Goal: Transaction & Acquisition: Book appointment/travel/reservation

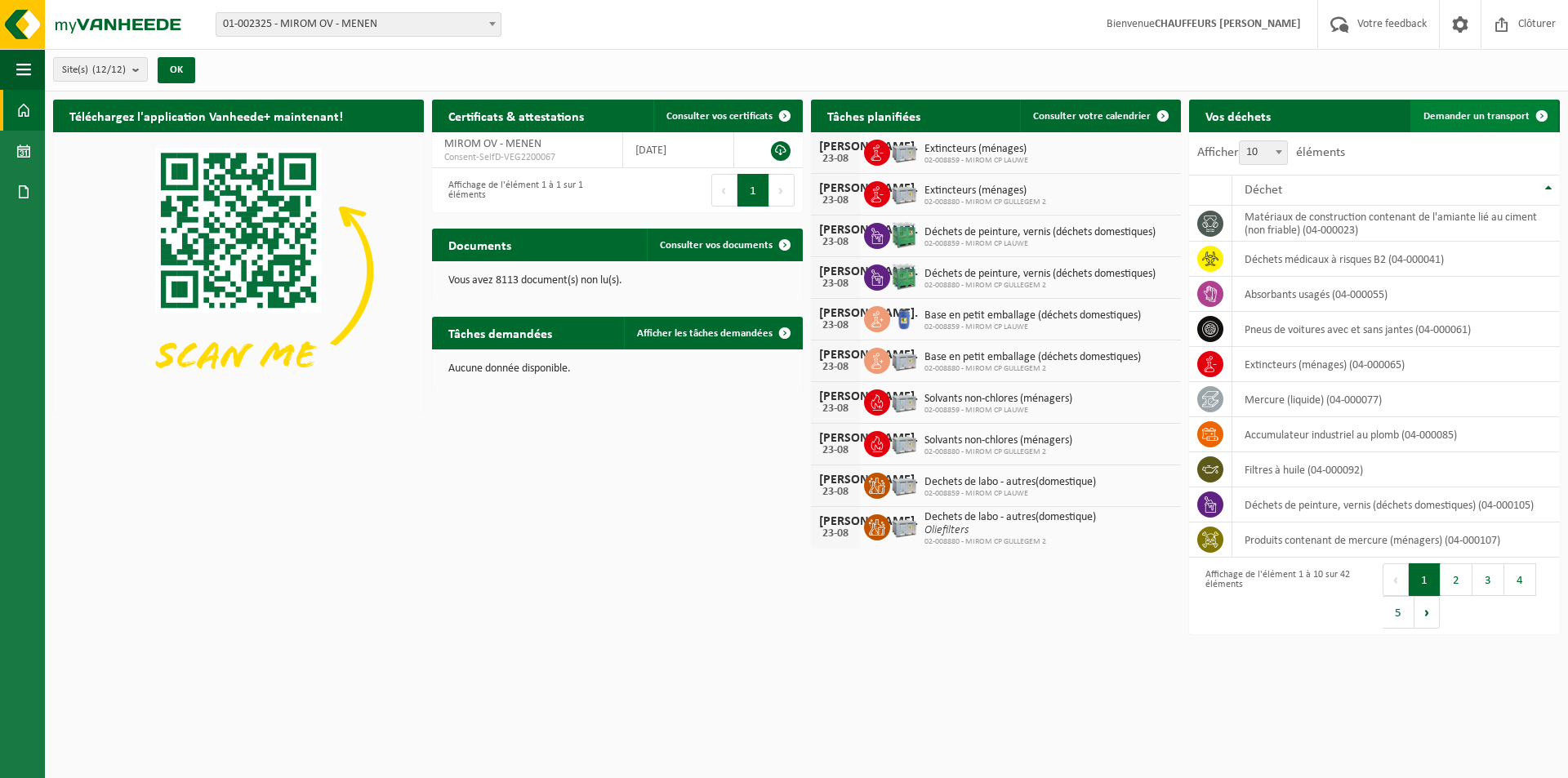
click at [1453, 126] on link "Demander un transport" at bounding box center [1485, 116] width 148 height 33
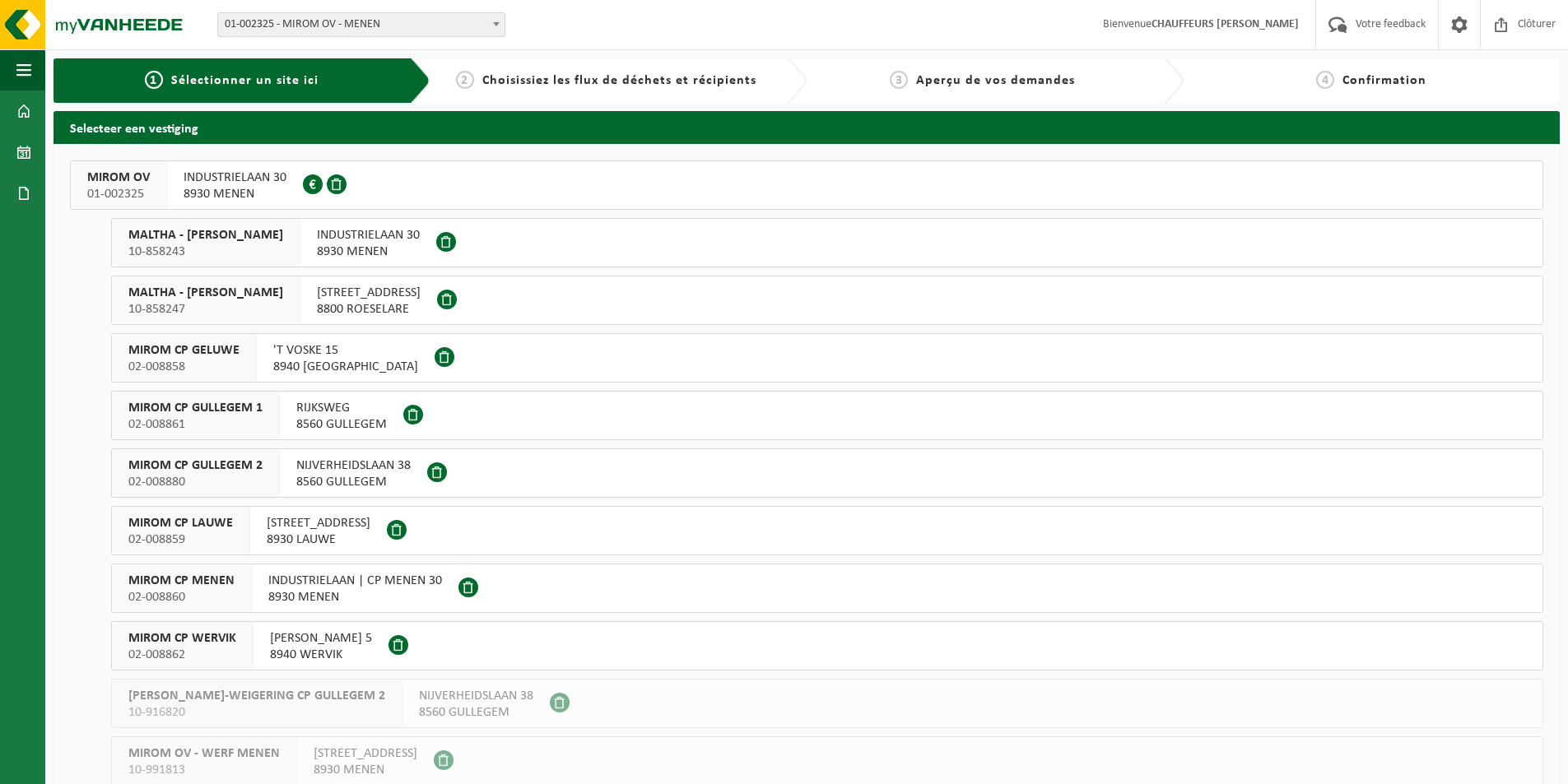
click at [721, 195] on button "MIROM OV 01-002325 INDUSTRIELAAN 30 8930 MENEN 0213.809.081" at bounding box center [806, 185] width 1473 height 50
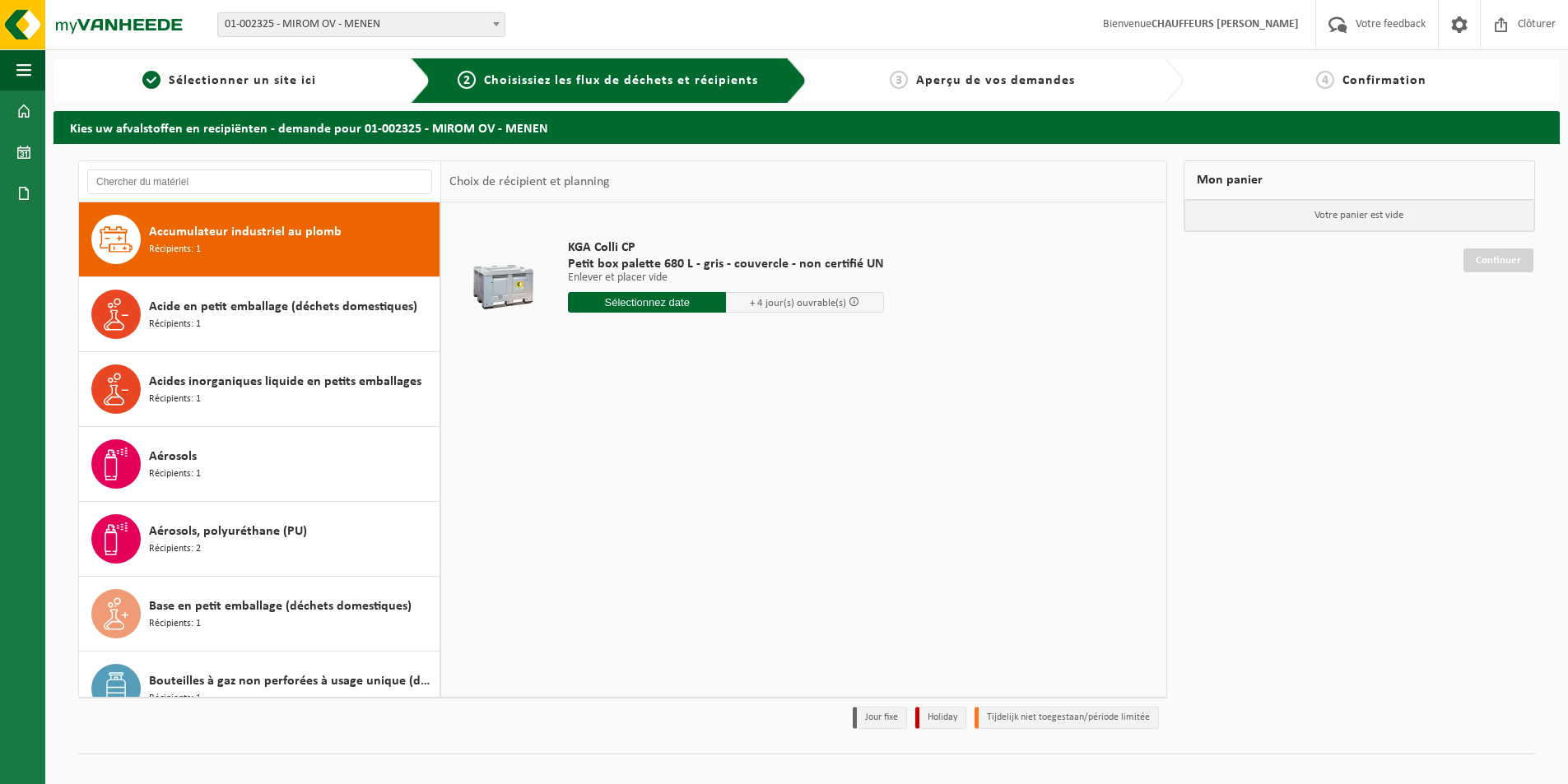
scroll to position [256, 0]
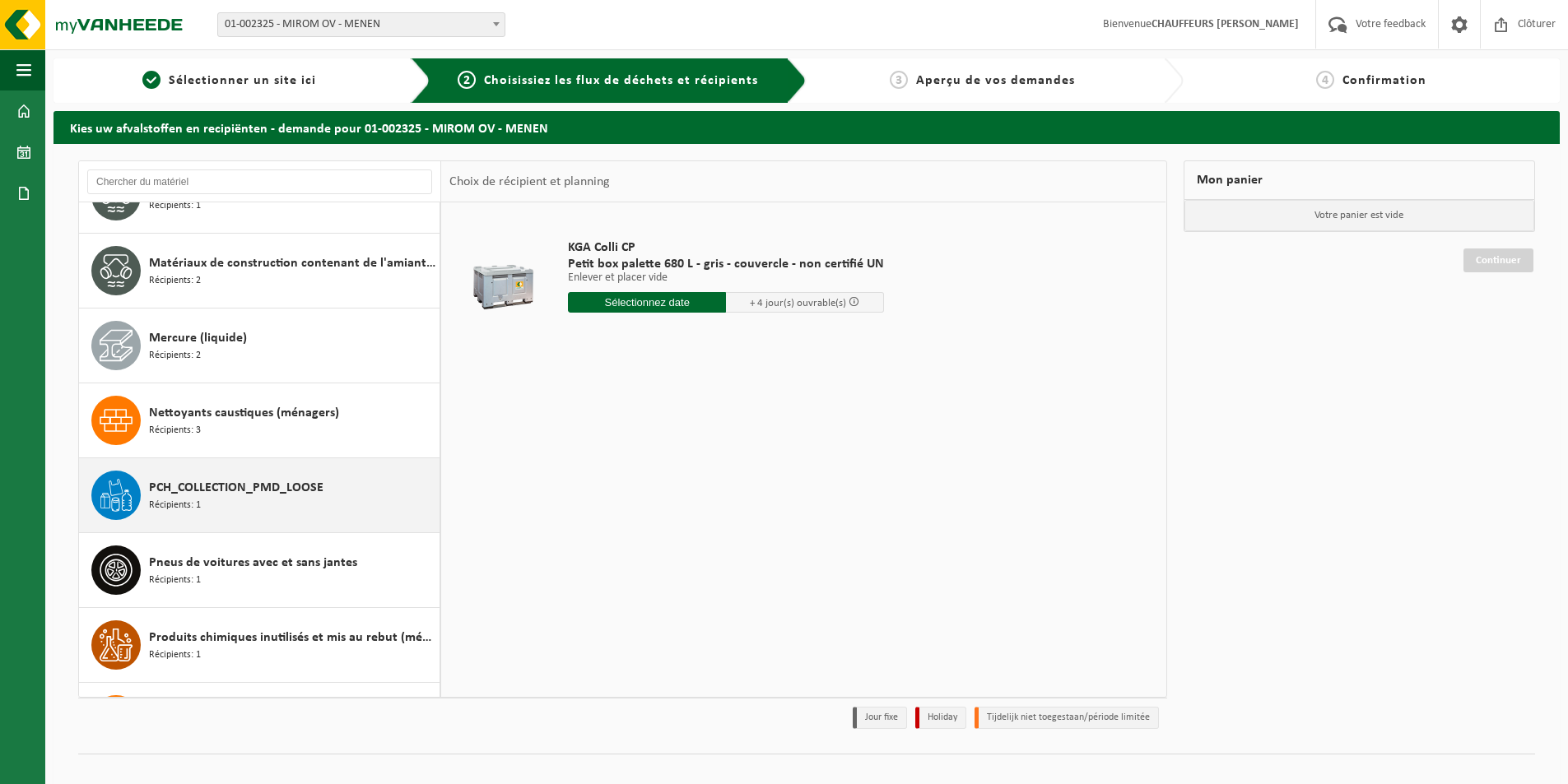
click at [267, 487] on span "PCH_COLLECTION_PMD_LOOSE" at bounding box center [236, 488] width 174 height 20
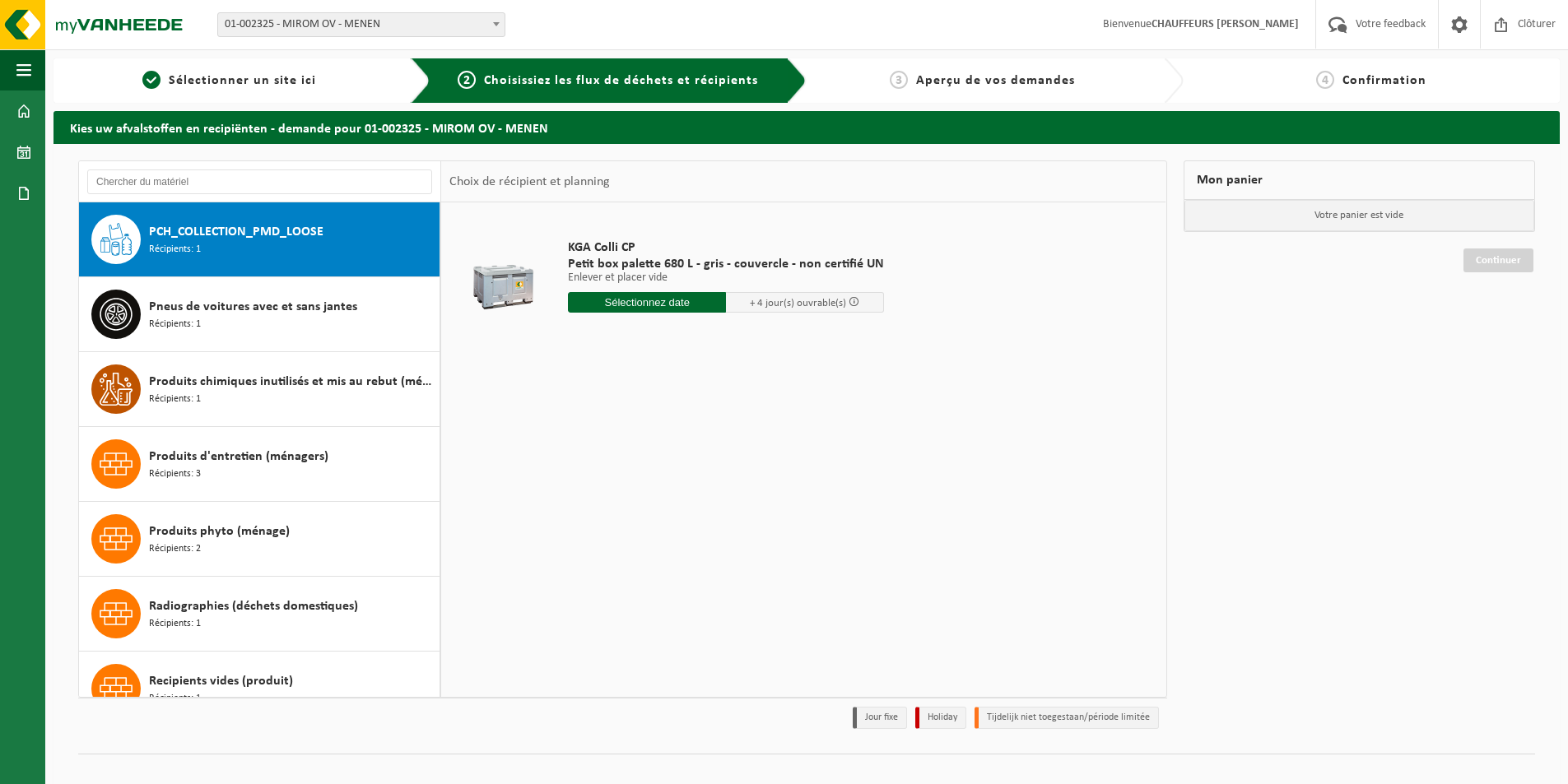
scroll to position [1573, 0]
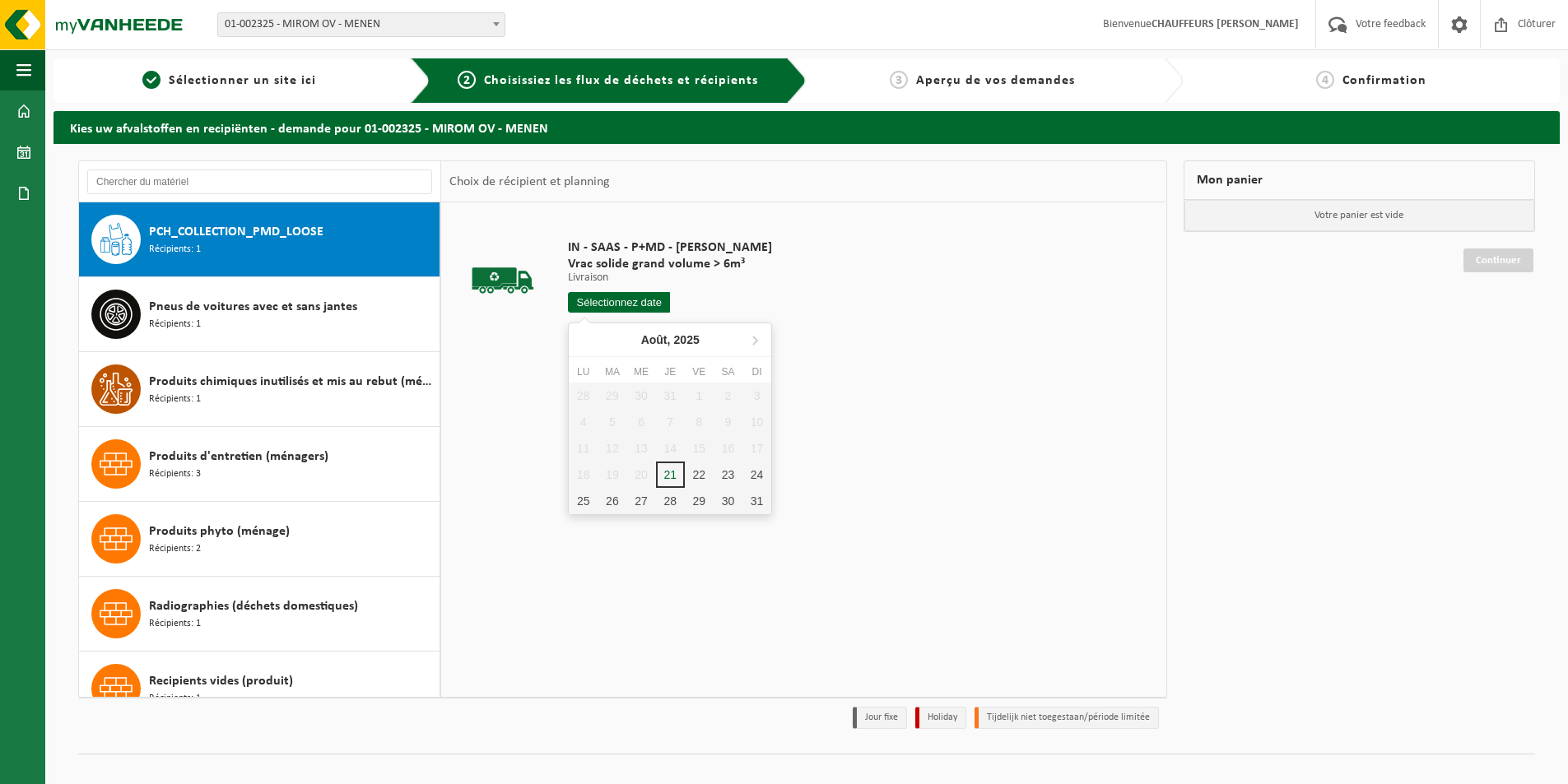
click at [656, 308] on input "text" at bounding box center [619, 302] width 102 height 21
click at [704, 475] on div "22" at bounding box center [698, 474] width 29 height 26
type input "à partir de 2025-08-22"
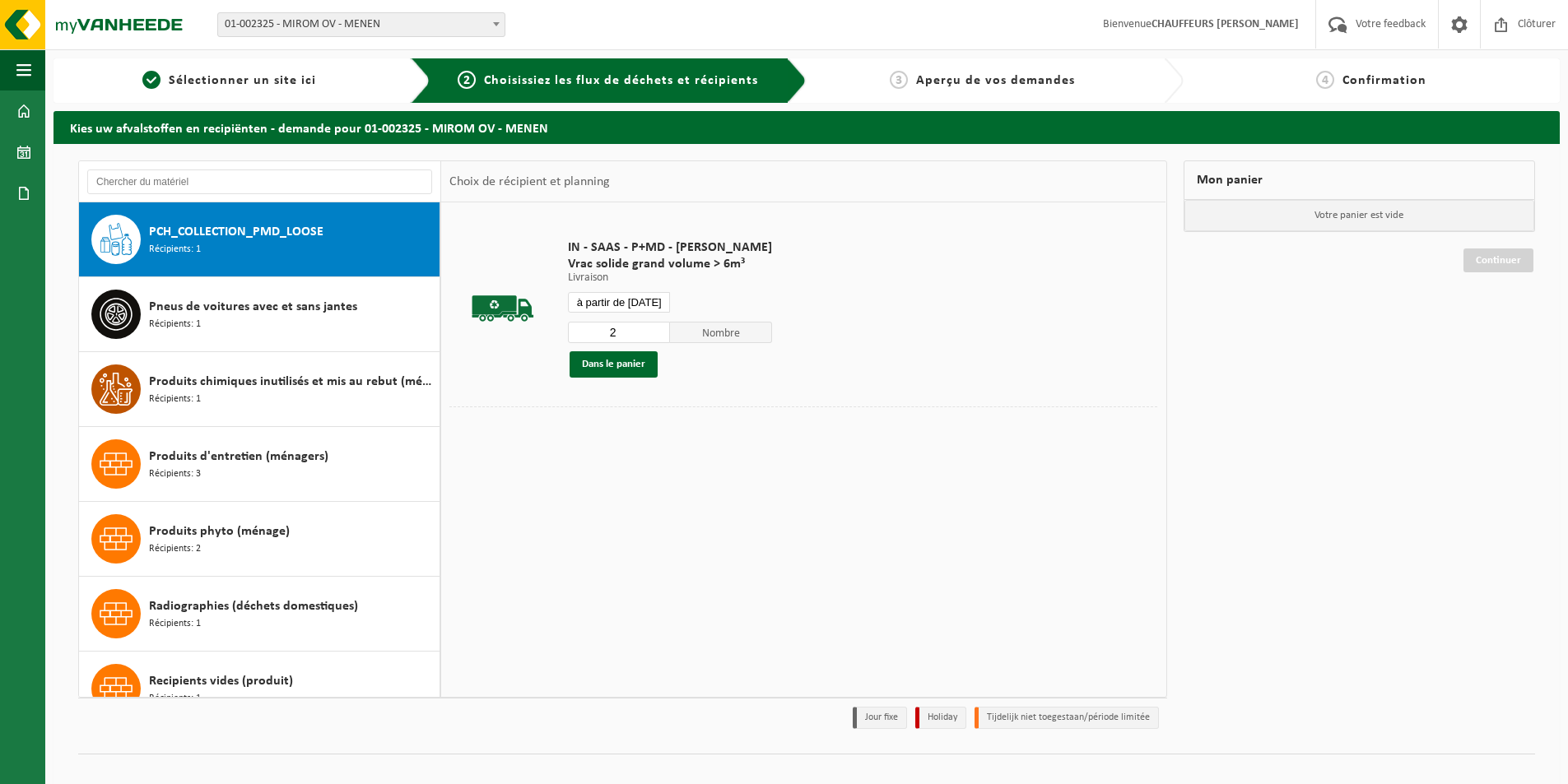
click at [657, 330] on input "2" at bounding box center [619, 332] width 102 height 21
click at [658, 329] on input "3" at bounding box center [619, 332] width 102 height 21
click at [642, 363] on button "Dans le panier" at bounding box center [614, 365] width 88 height 26
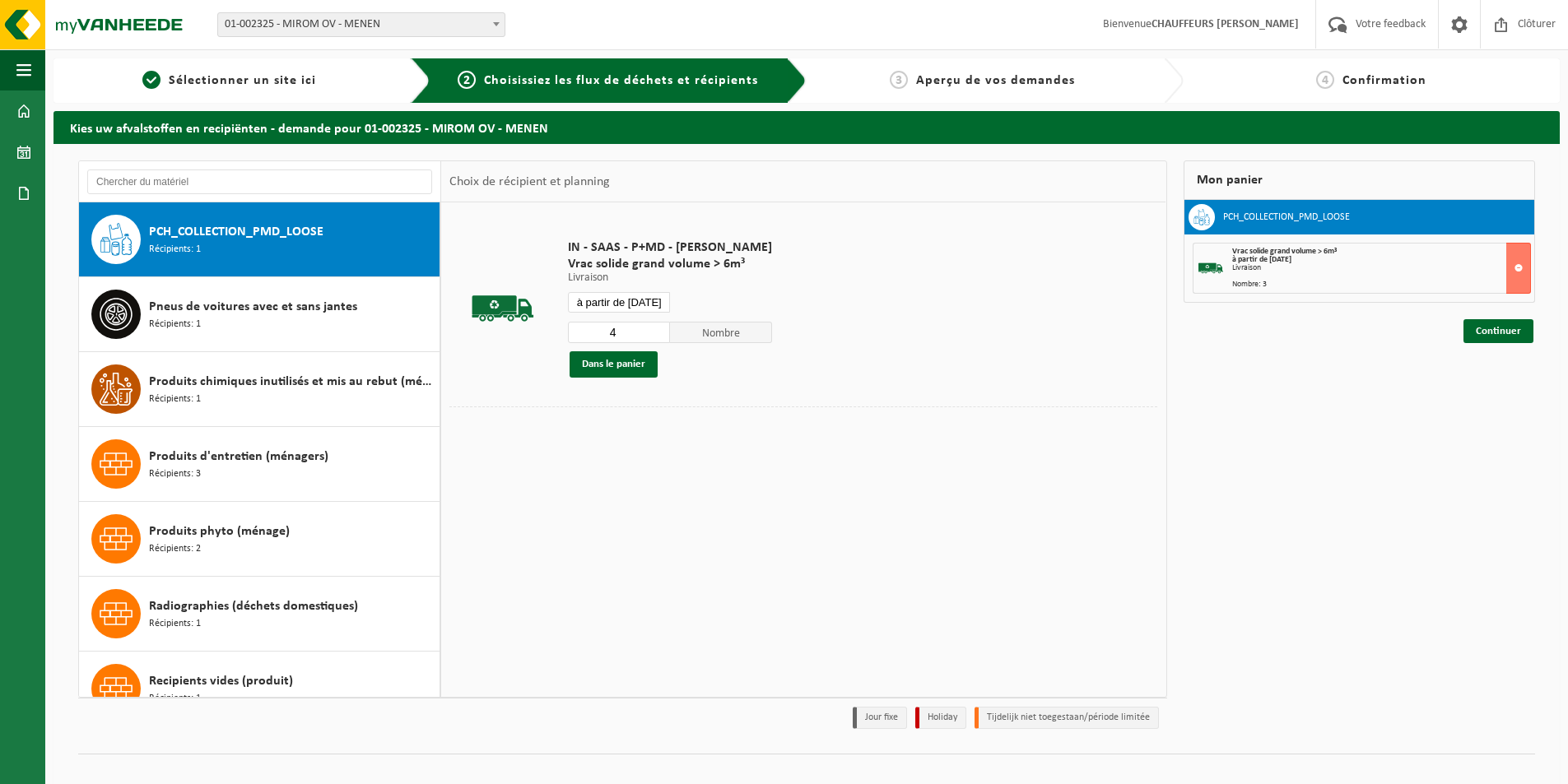
type input "4"
click at [653, 329] on input "4" at bounding box center [619, 332] width 102 height 21
click at [641, 369] on button "Dans le panier" at bounding box center [614, 365] width 88 height 26
click at [1484, 334] on link "Continuer" at bounding box center [1498, 332] width 70 height 24
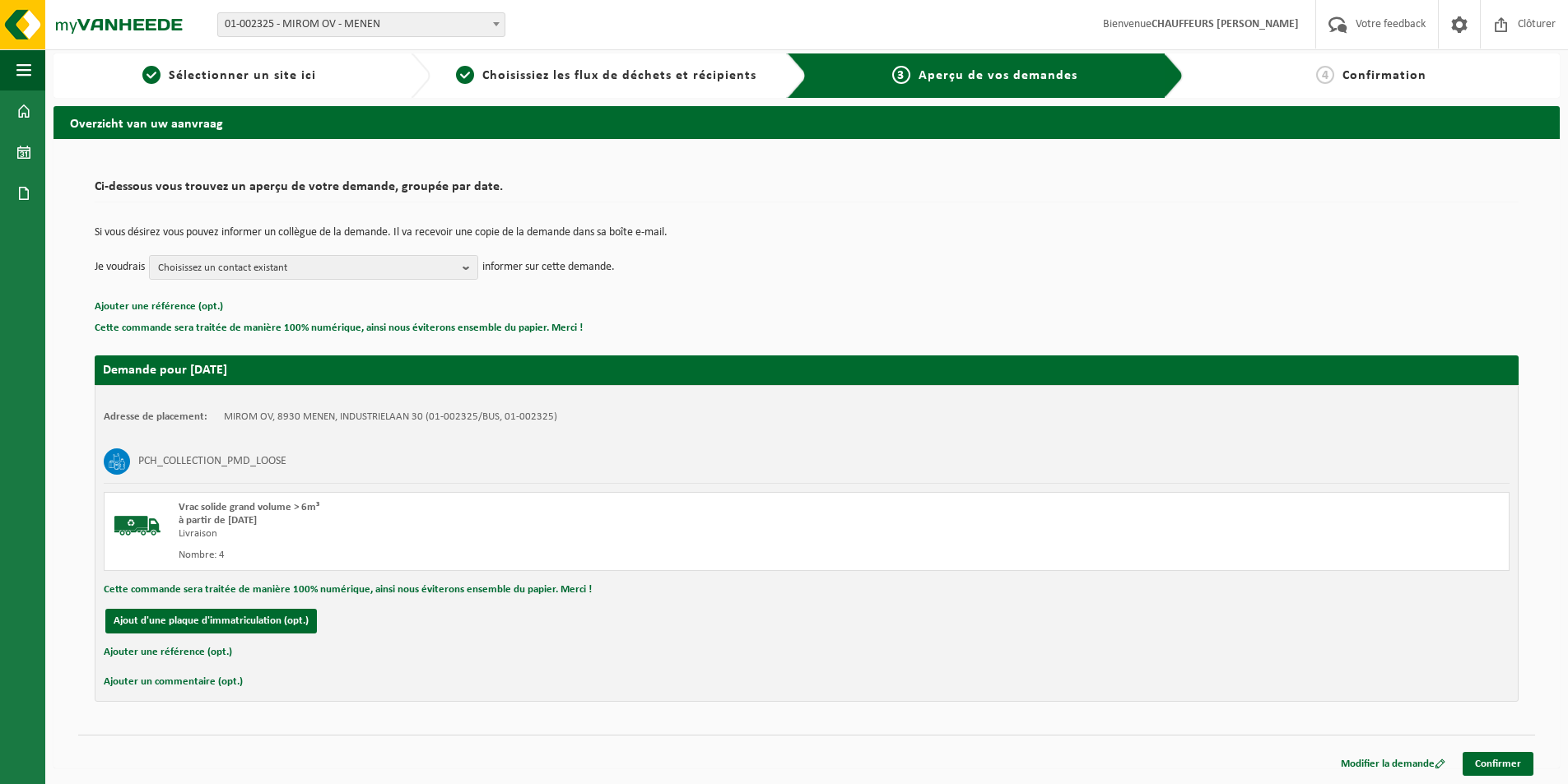
scroll to position [6, 0]
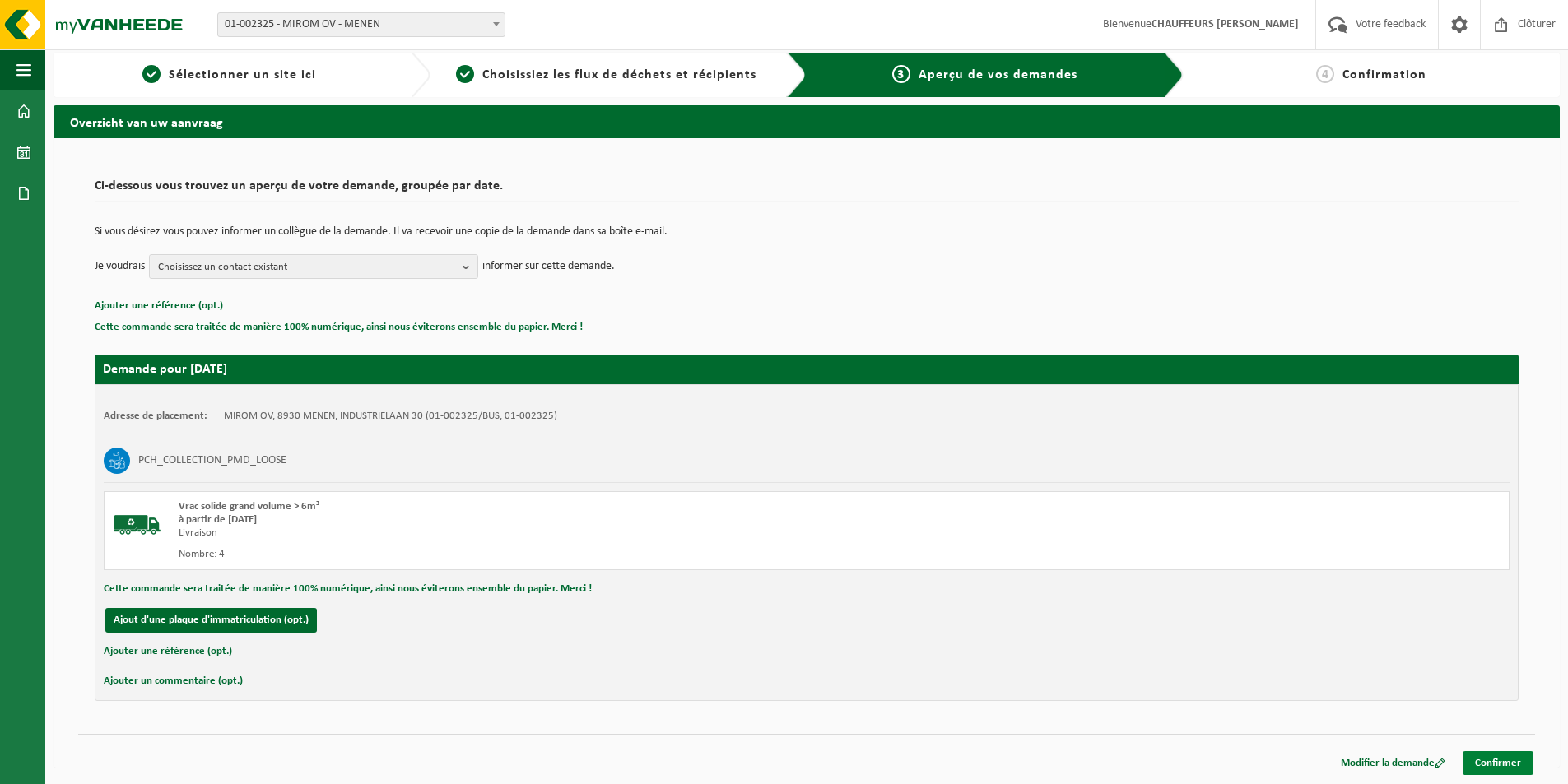
click at [1489, 772] on link "Confirmer" at bounding box center [1497, 763] width 71 height 24
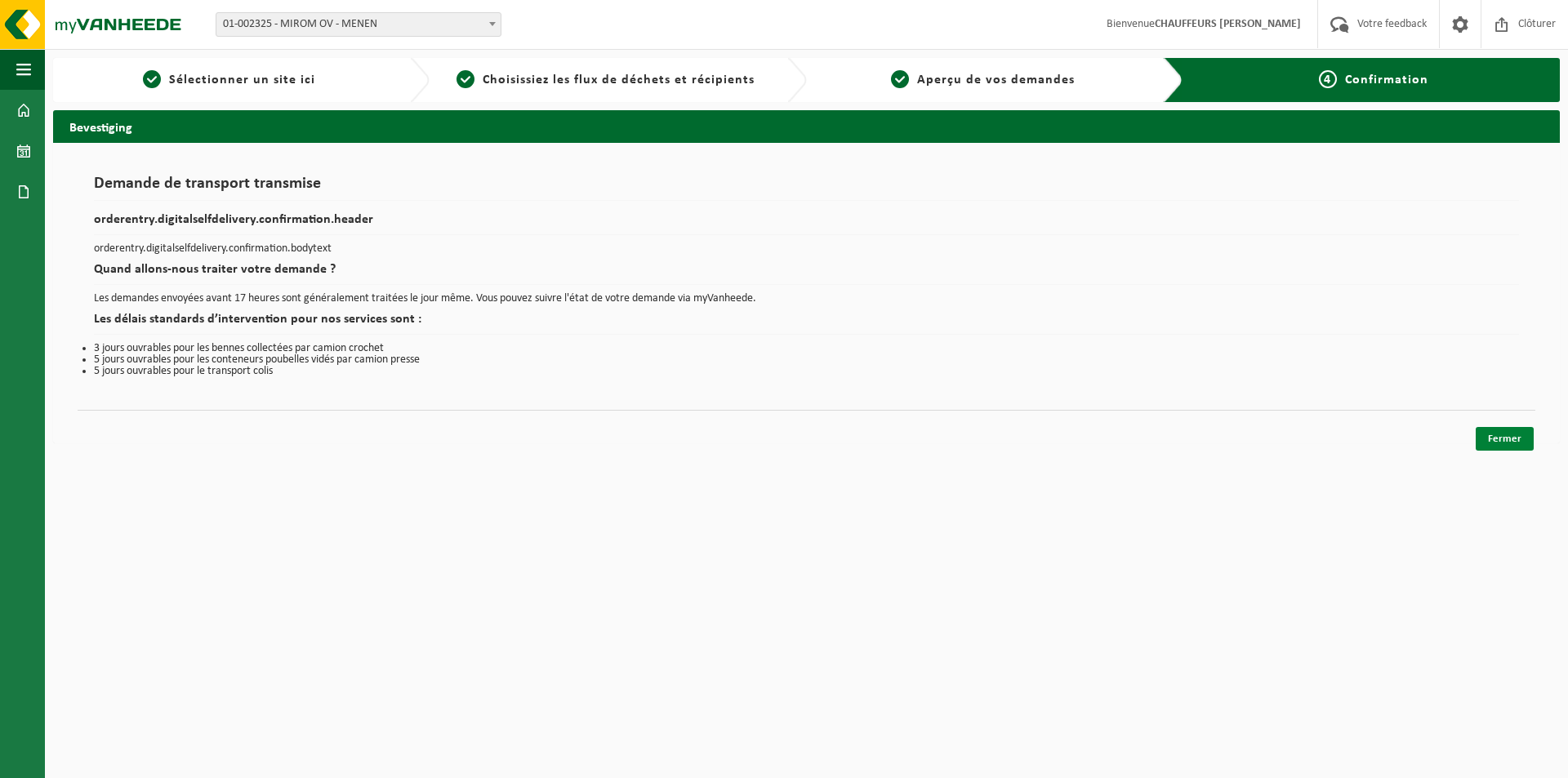
click at [1505, 444] on link "Fermer" at bounding box center [1505, 439] width 58 height 24
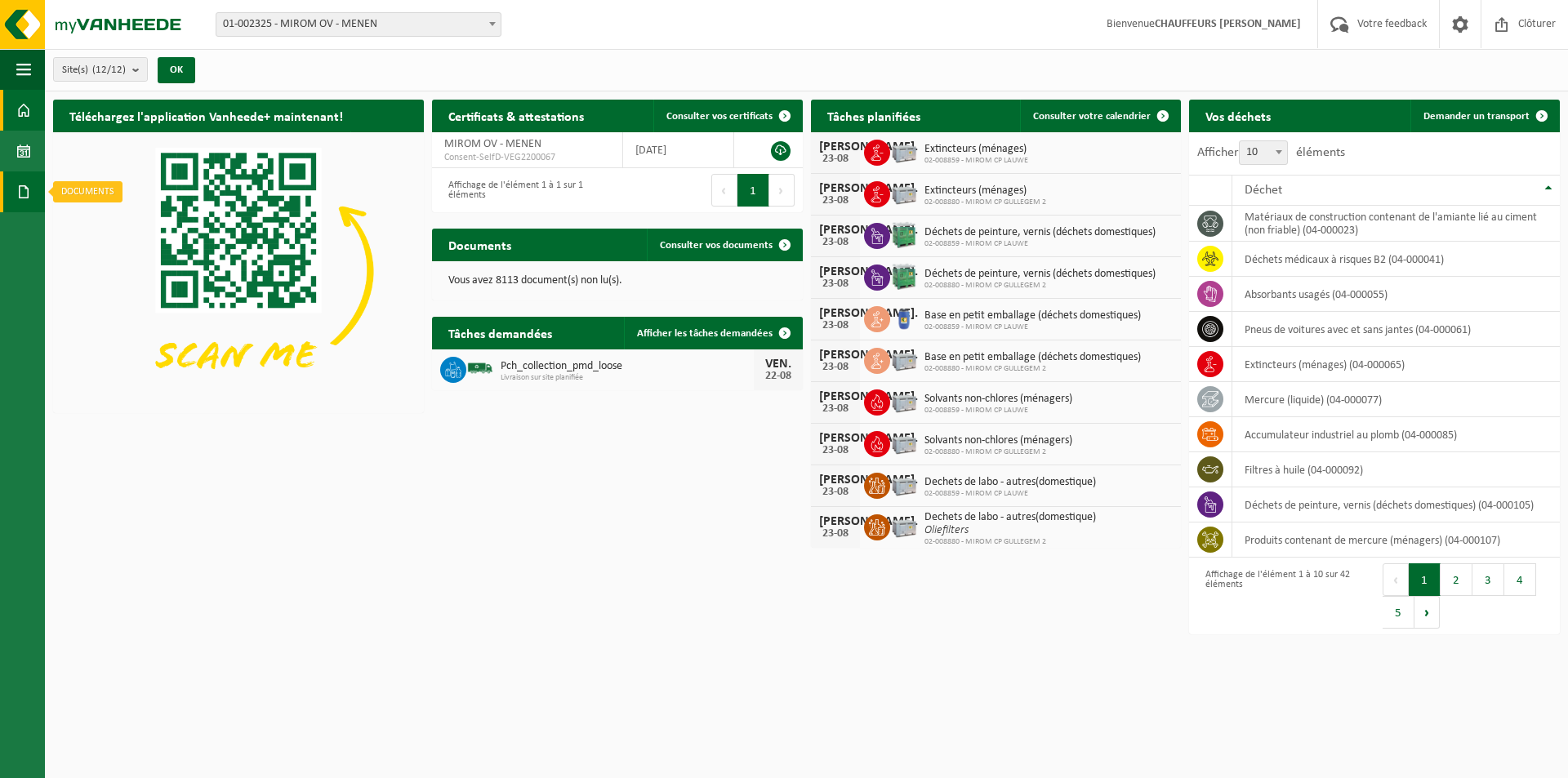
click at [26, 193] on span at bounding box center [24, 191] width 15 height 41
click at [108, 229] on span "Documents" at bounding box center [122, 226] width 54 height 31
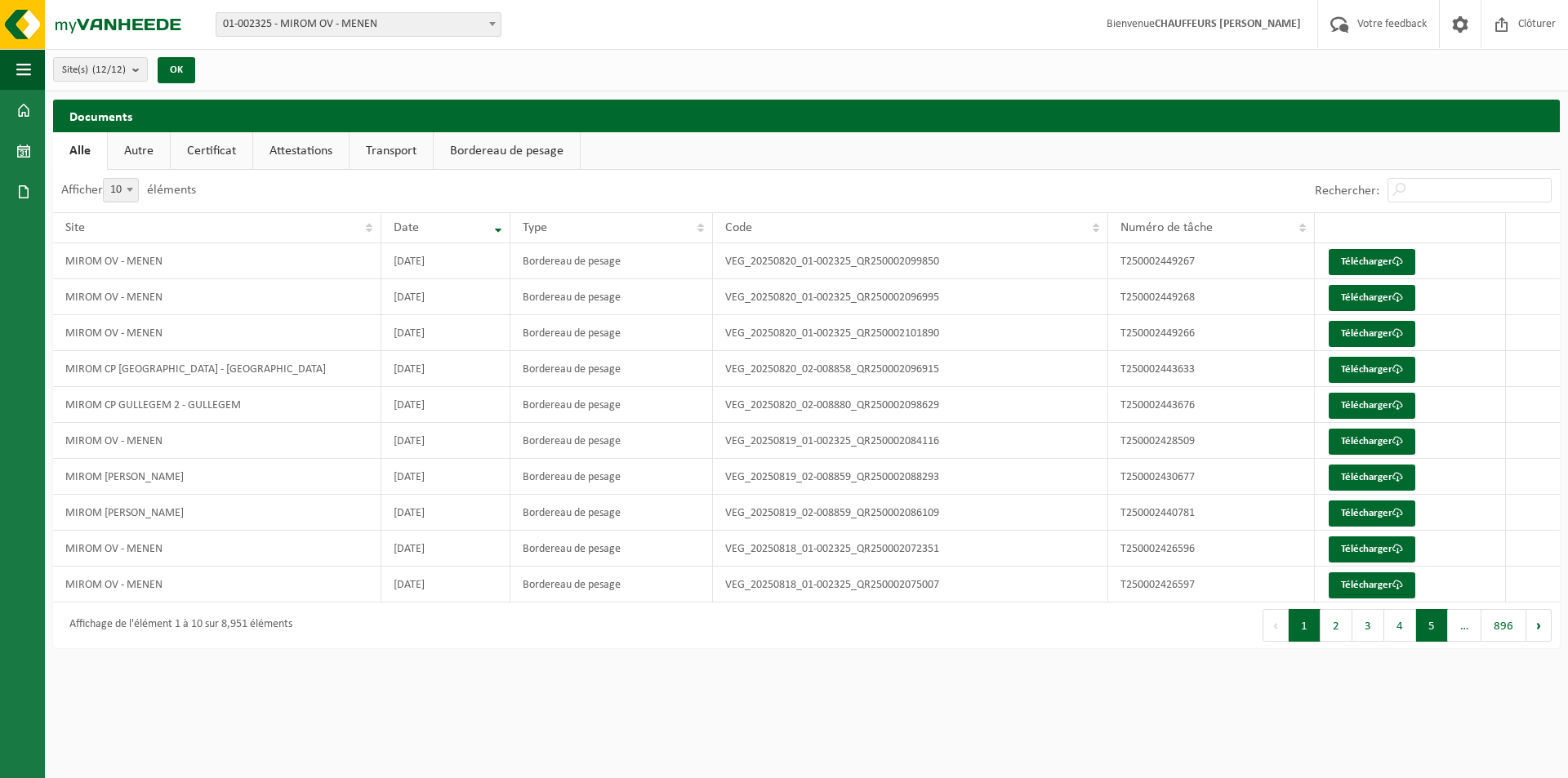
click at [1428, 629] on button "5" at bounding box center [1432, 625] width 32 height 33
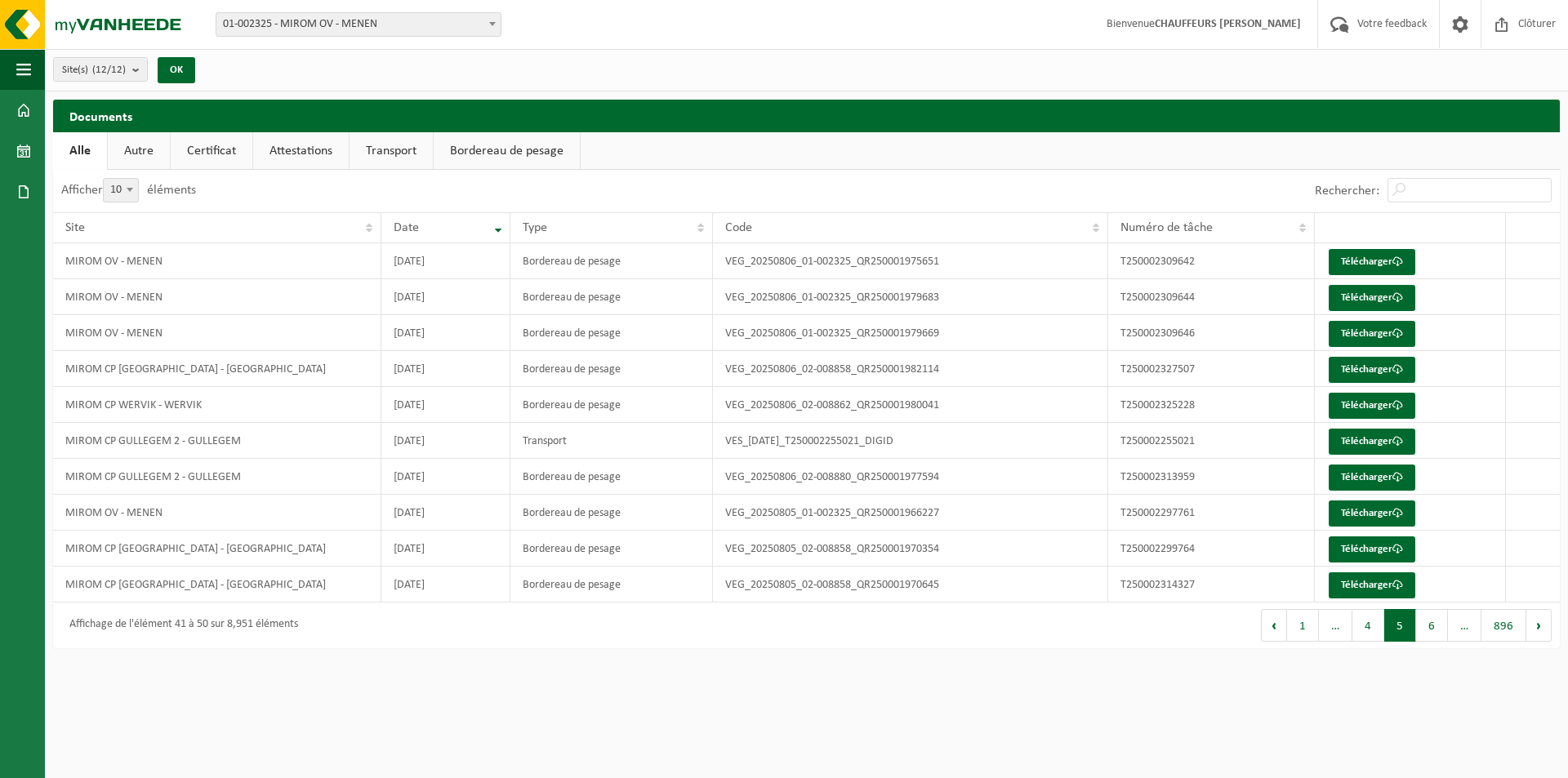
click at [1431, 632] on button "6" at bounding box center [1432, 625] width 32 height 33
click at [1431, 632] on button "7" at bounding box center [1432, 625] width 32 height 33
click at [1431, 632] on button "8" at bounding box center [1432, 625] width 32 height 33
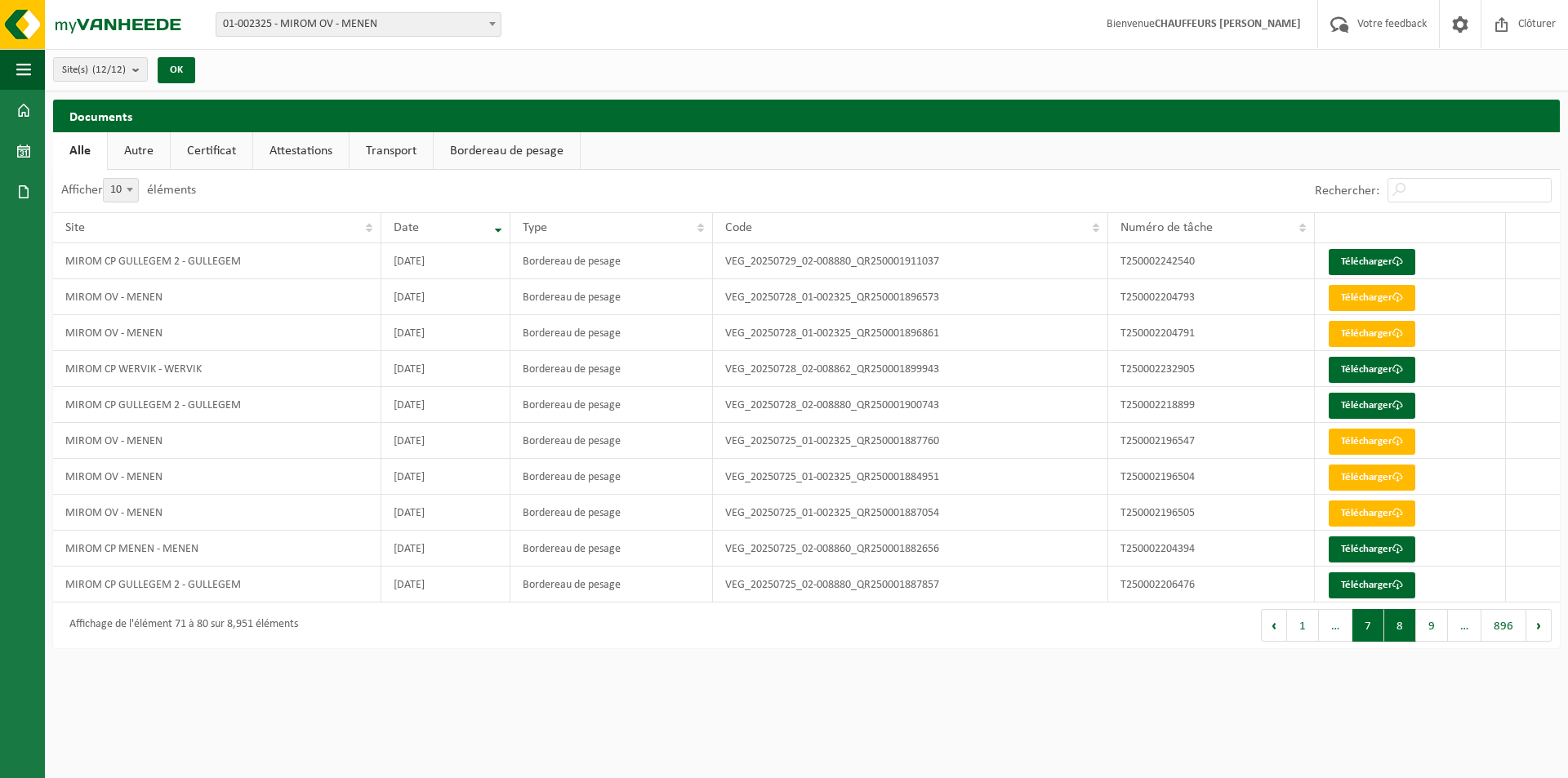
click at [1367, 632] on button "7" at bounding box center [1368, 625] width 32 height 33
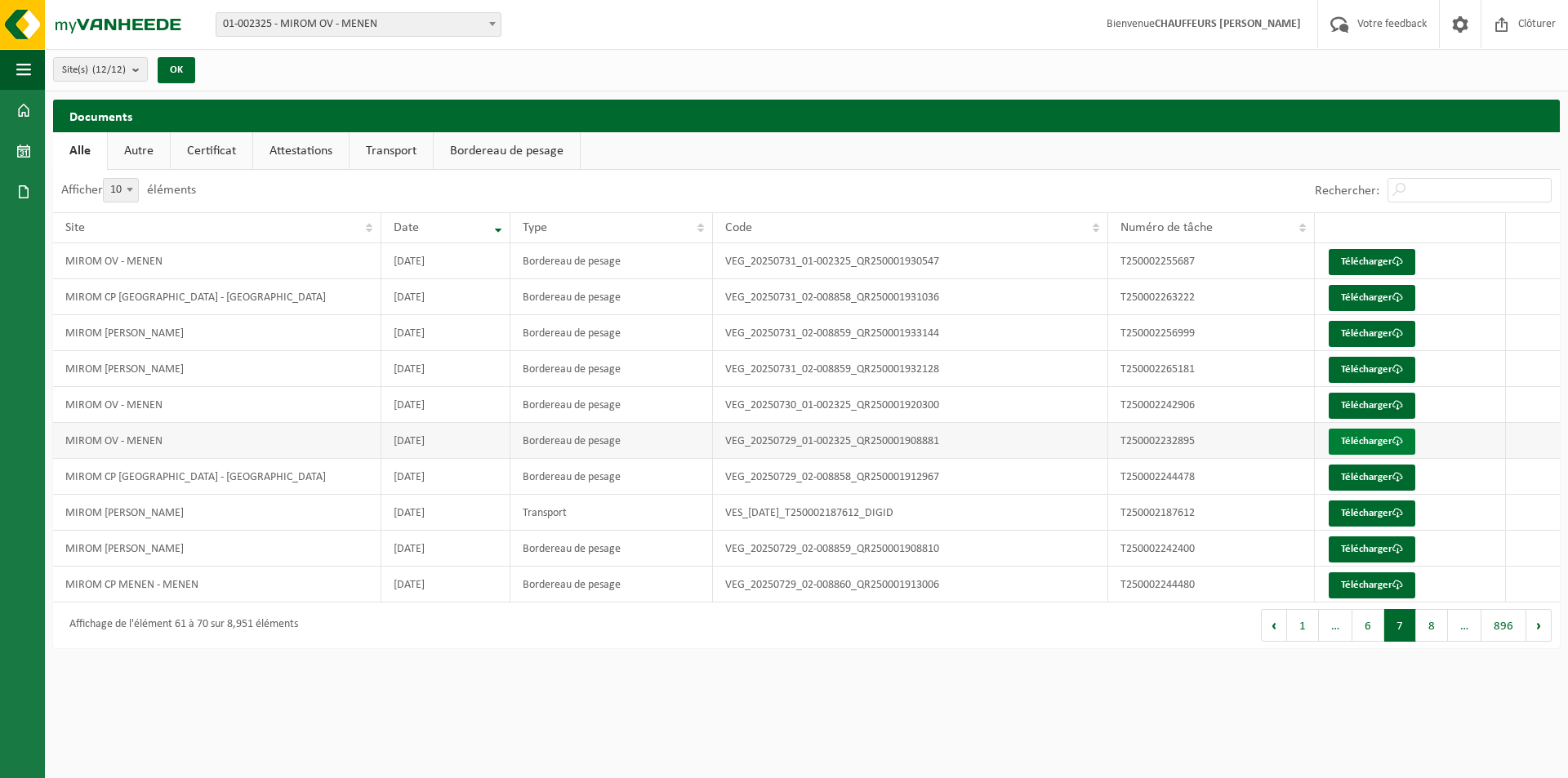
click at [1342, 436] on link "Télécharger" at bounding box center [1372, 442] width 87 height 26
click at [1372, 399] on link "Télécharger" at bounding box center [1372, 405] width 87 height 26
click at [1353, 258] on link "Télécharger" at bounding box center [1372, 262] width 87 height 26
click at [1369, 622] on button "6" at bounding box center [1368, 625] width 32 height 33
click at [167, 584] on td "MIROM OV - MENEN" at bounding box center [218, 584] width 328 height 36
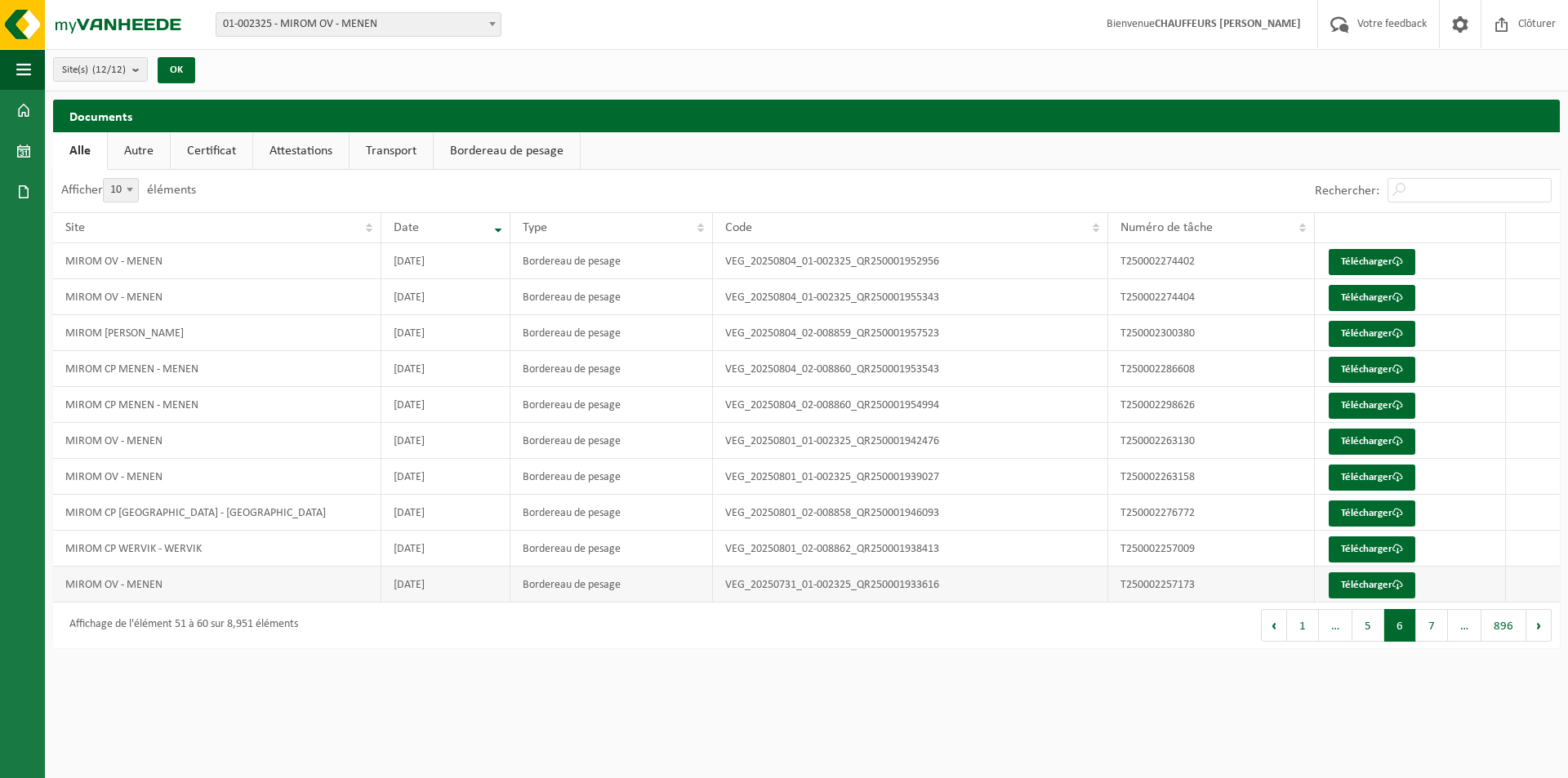
click at [1421, 570] on td "Télécharger" at bounding box center [1411, 584] width 192 height 36
click at [1390, 583] on link "Télécharger" at bounding box center [1372, 585] width 87 height 26
click at [1378, 473] on link "Télécharger" at bounding box center [1372, 477] width 87 height 26
click at [1343, 443] on link "Télécharger" at bounding box center [1372, 442] width 87 height 26
click at [1349, 298] on link "Télécharger" at bounding box center [1372, 298] width 87 height 26
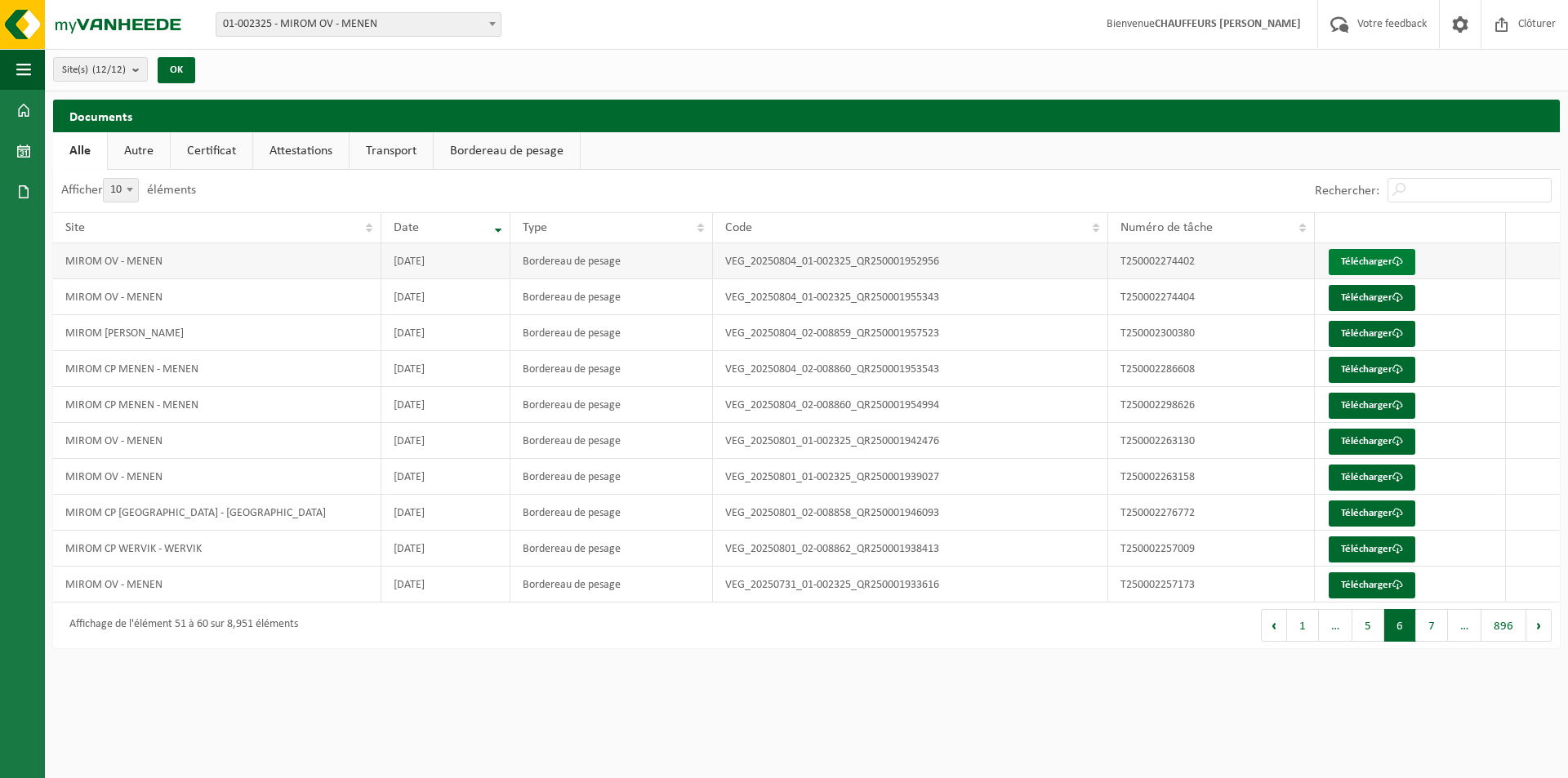
click at [1379, 256] on link "Télécharger" at bounding box center [1372, 262] width 87 height 26
click at [1373, 627] on button "5" at bounding box center [1368, 625] width 32 height 33
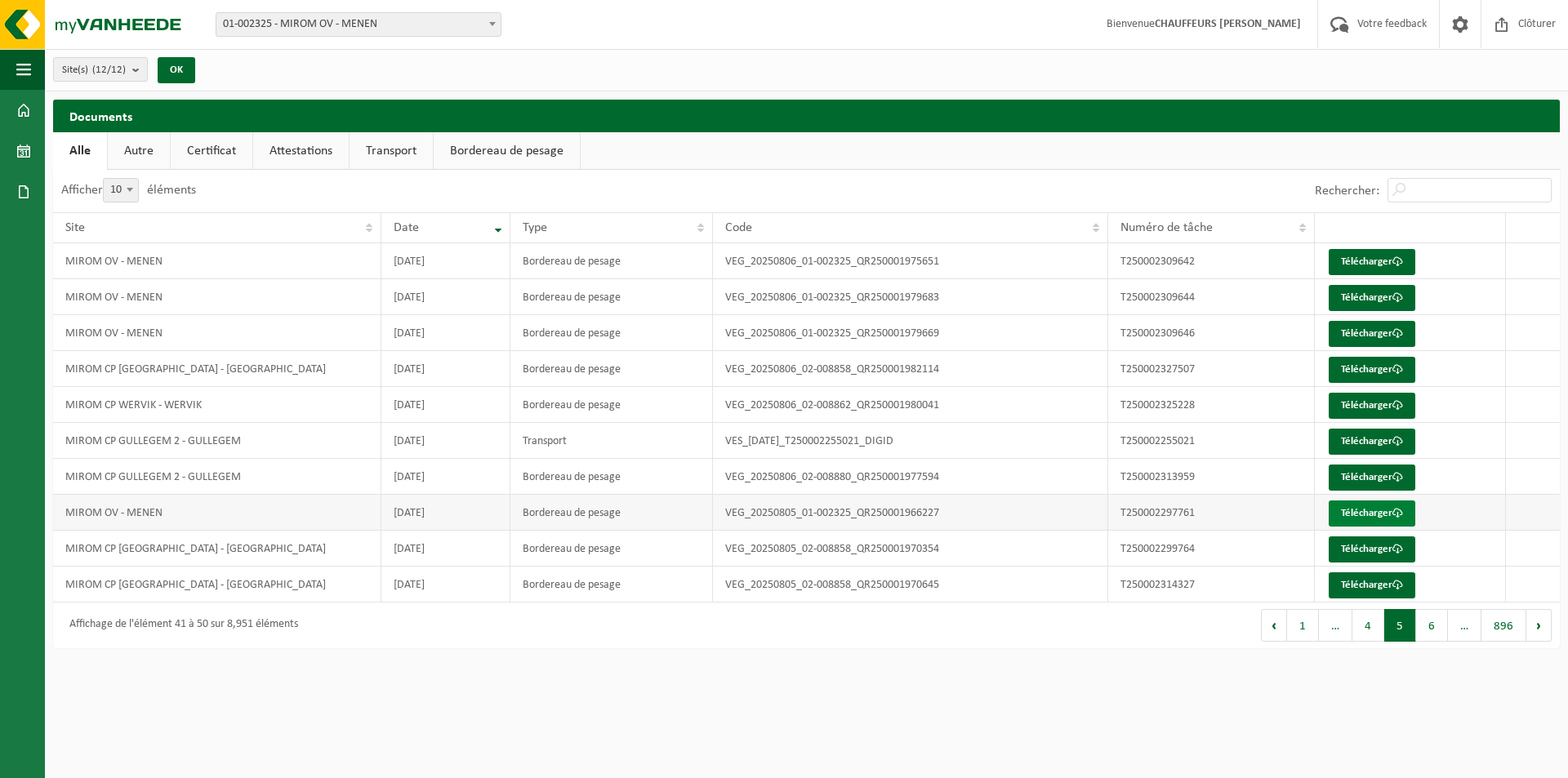
click at [1402, 514] on span at bounding box center [1397, 513] width 11 height 11
click at [1366, 324] on link "Télécharger" at bounding box center [1372, 334] width 87 height 26
click at [1134, 309] on td "T250002309644" at bounding box center [1211, 298] width 206 height 36
click at [1382, 302] on link "Télécharger" at bounding box center [1372, 298] width 87 height 26
click at [1349, 259] on link "Télécharger" at bounding box center [1372, 262] width 87 height 26
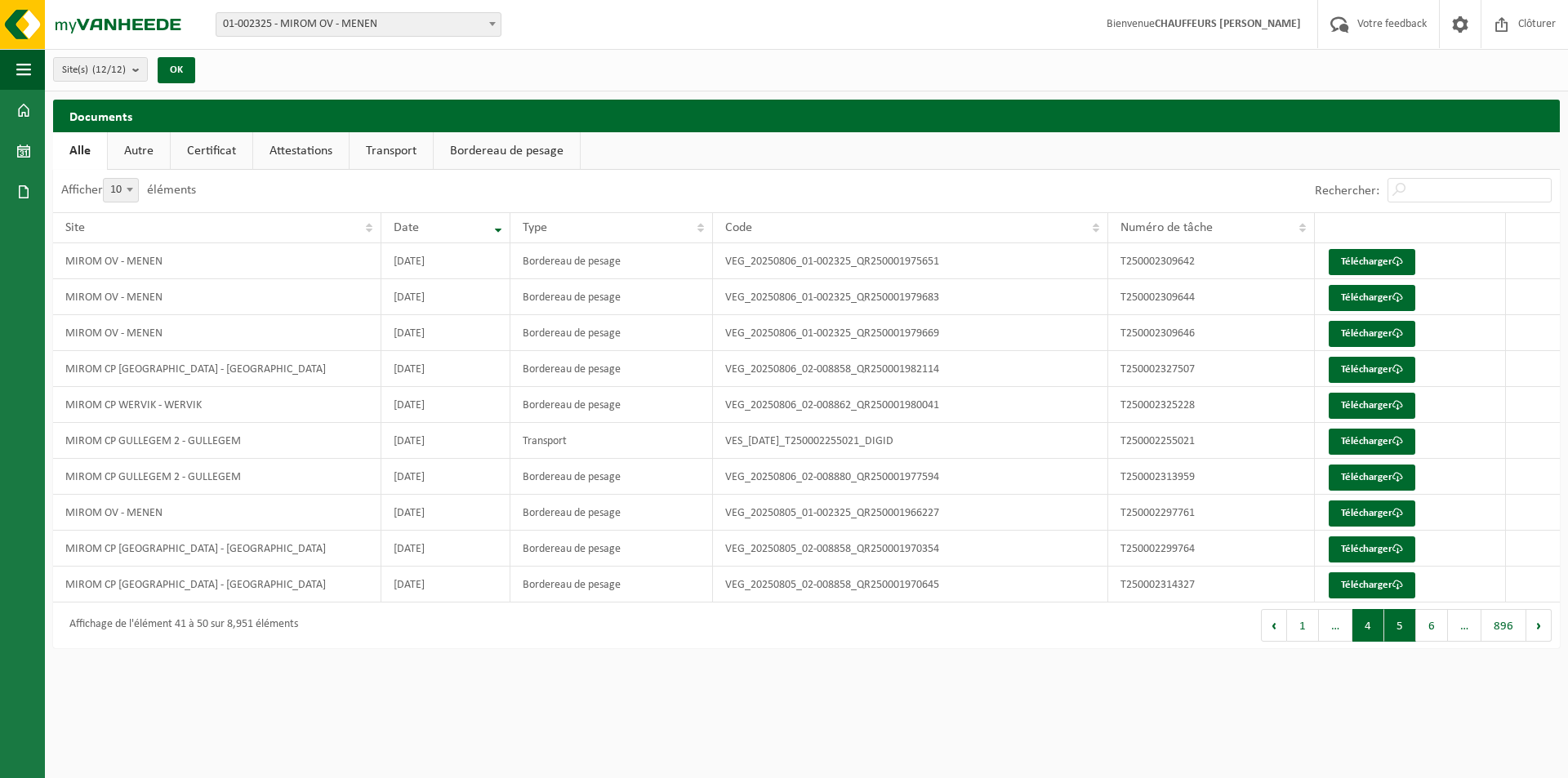
click at [1368, 626] on button "4" at bounding box center [1368, 625] width 32 height 33
click at [1364, 479] on link "Télécharger" at bounding box center [1372, 477] width 87 height 26
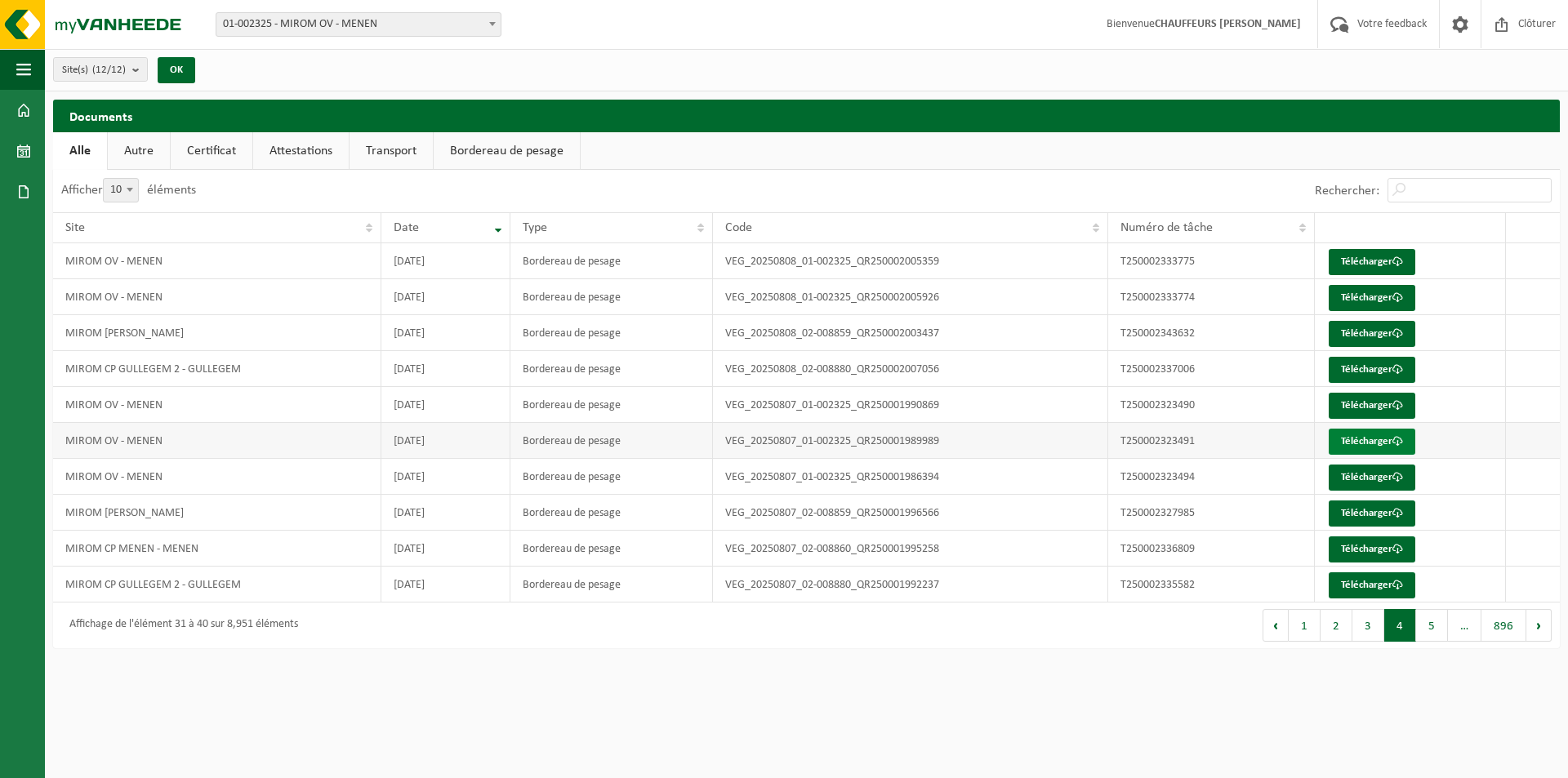
click at [1356, 441] on link "Télécharger" at bounding box center [1372, 442] width 87 height 26
click at [1368, 402] on link "Télécharger" at bounding box center [1372, 405] width 87 height 26
click at [1362, 293] on link "Télécharger" at bounding box center [1372, 298] width 87 height 26
click at [1079, 269] on td "VEG_20250808_01-002325_QR250002005359" at bounding box center [911, 261] width 395 height 36
click at [1358, 256] on link "Télécharger" at bounding box center [1372, 262] width 87 height 26
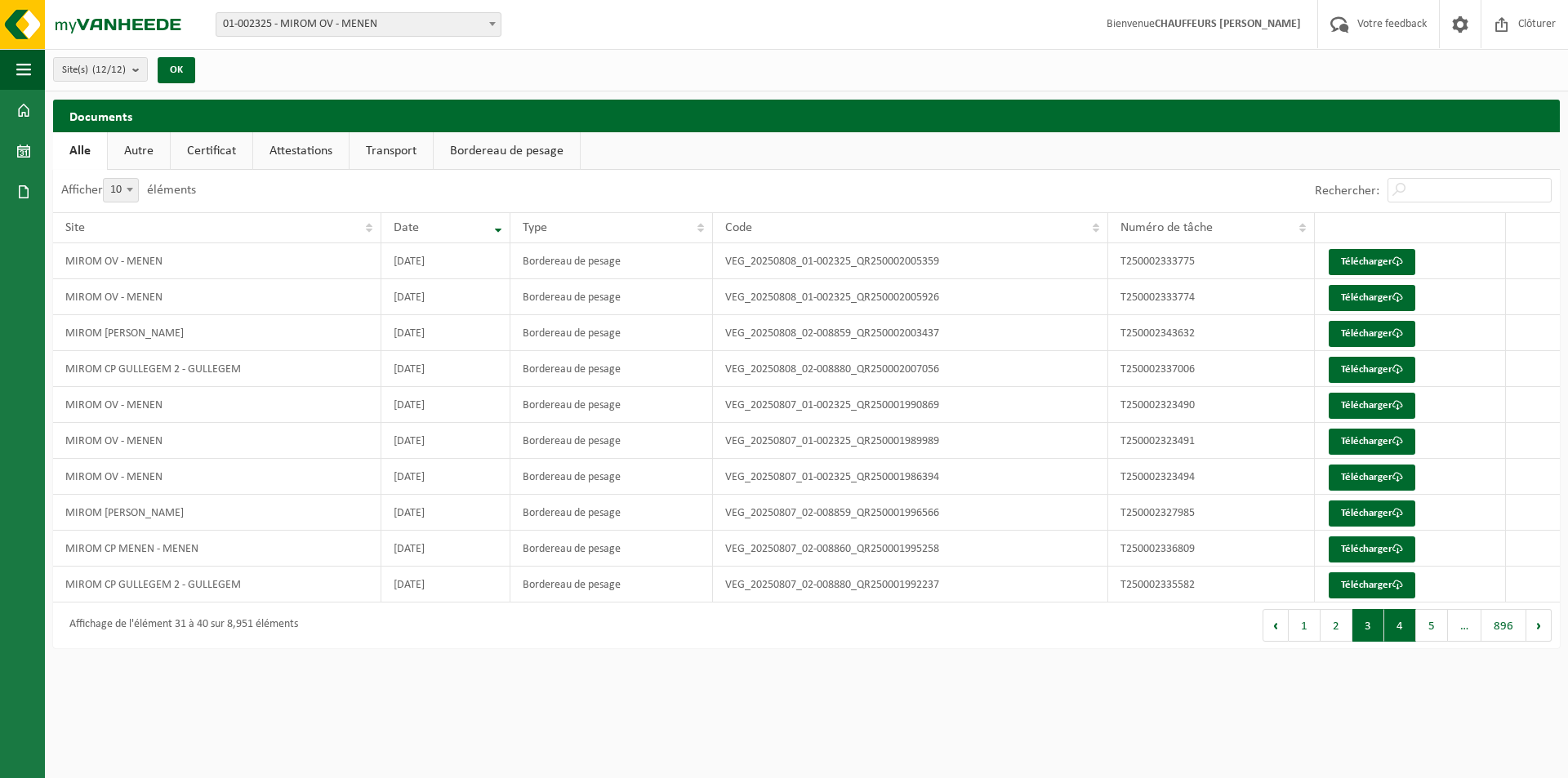
click at [1373, 623] on button "3" at bounding box center [1368, 625] width 32 height 33
click at [1402, 578] on link "Télécharger" at bounding box center [1372, 585] width 87 height 26
click at [1374, 552] on link "Télécharger" at bounding box center [1372, 550] width 87 height 26
click at [1359, 475] on link "Télécharger" at bounding box center [1372, 477] width 87 height 26
click at [1358, 446] on link "Télécharger" at bounding box center [1372, 442] width 87 height 26
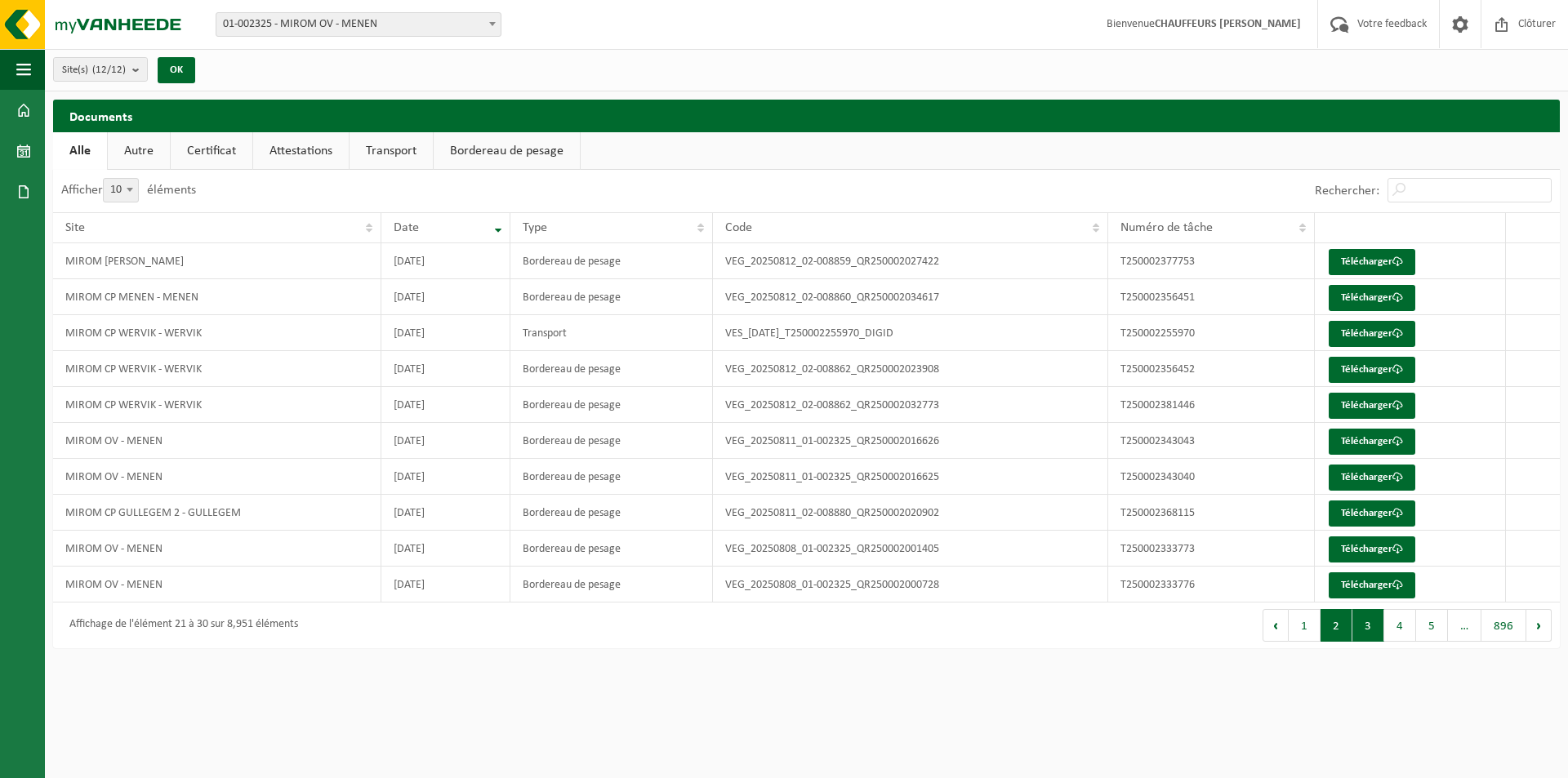
click at [1324, 630] on button "2" at bounding box center [1337, 625] width 32 height 33
click at [1345, 555] on link "Télécharger" at bounding box center [1372, 550] width 87 height 26
click at [1382, 470] on link "Télécharger" at bounding box center [1372, 477] width 87 height 26
click at [1383, 441] on link "Télécharger" at bounding box center [1372, 442] width 87 height 26
click at [1368, 361] on link "Télécharger" at bounding box center [1372, 370] width 87 height 26
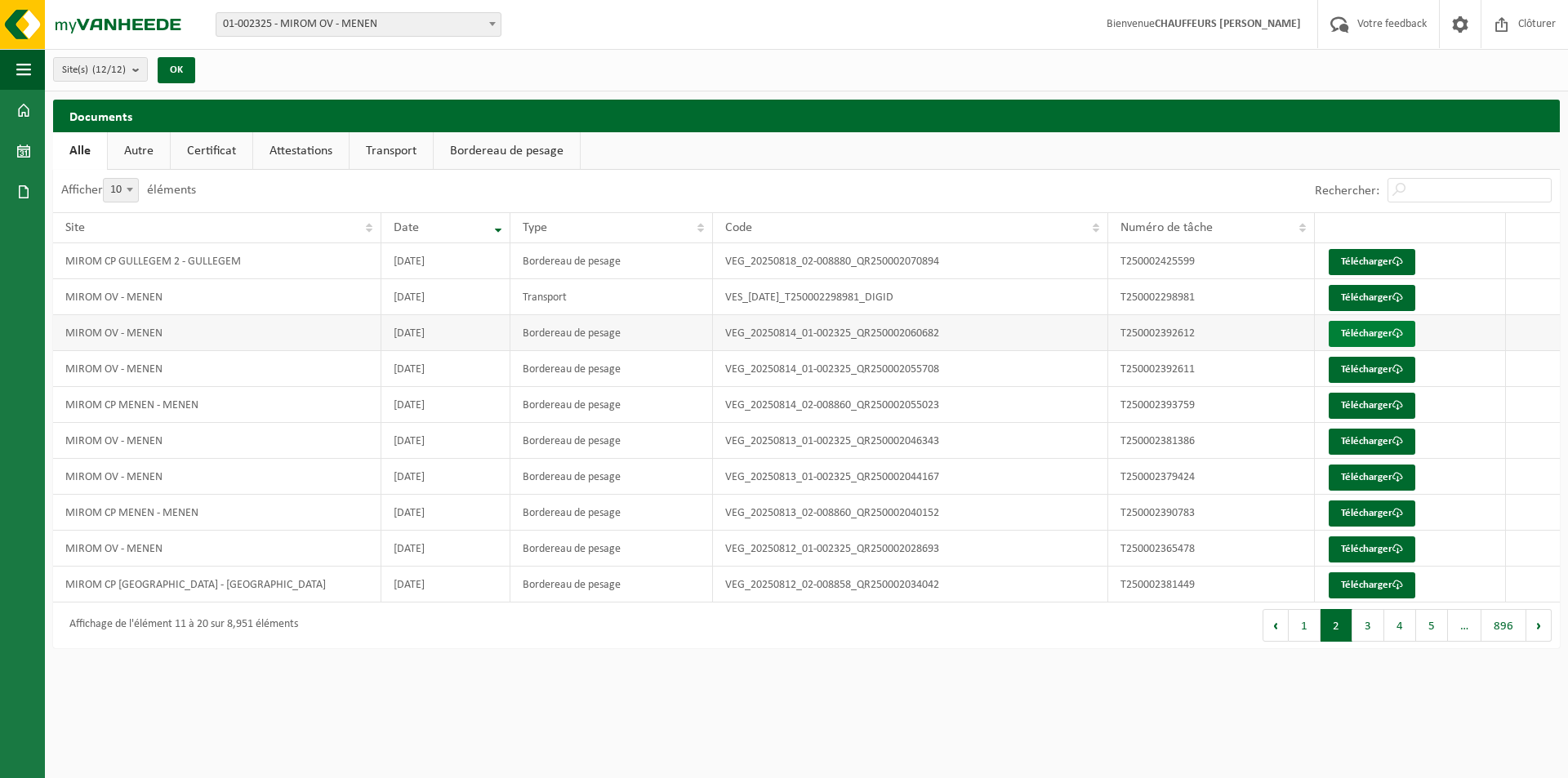
click at [1373, 330] on link "Télécharger" at bounding box center [1372, 334] width 87 height 26
click at [1370, 295] on link "Télécharger" at bounding box center [1372, 298] width 87 height 26
click at [1310, 622] on button "1" at bounding box center [1305, 625] width 32 height 33
click at [1344, 577] on link "Télécharger" at bounding box center [1372, 585] width 87 height 26
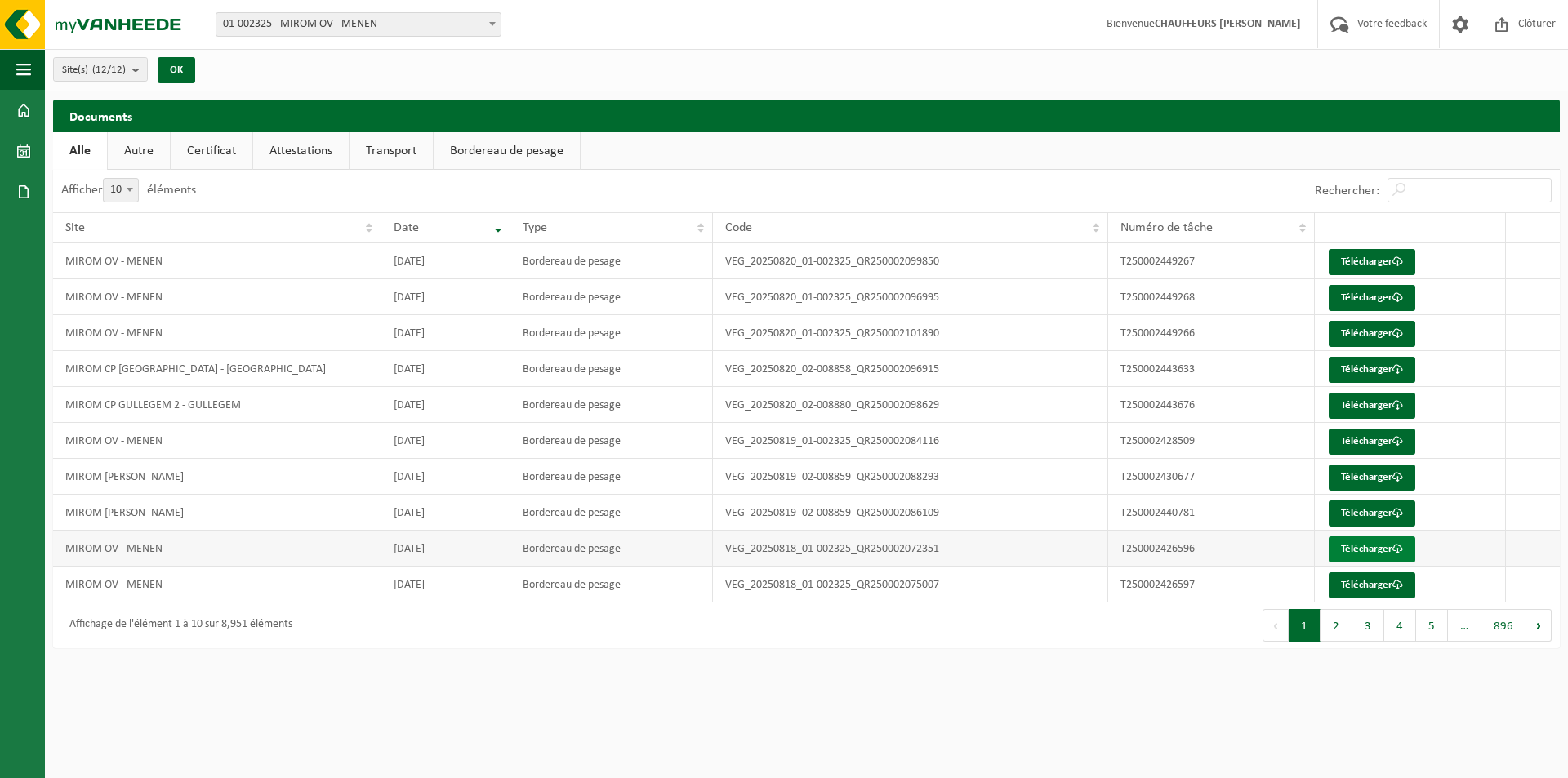
click at [1359, 547] on link "Télécharger" at bounding box center [1372, 550] width 87 height 26
click at [1387, 443] on link "Télécharger" at bounding box center [1372, 442] width 87 height 26
click at [1049, 335] on td "VEG_20250820_01-002325_QR250002101890" at bounding box center [911, 333] width 395 height 36
click at [1351, 336] on link "Télécharger" at bounding box center [1372, 334] width 87 height 26
click at [1364, 288] on link "Télécharger" at bounding box center [1372, 298] width 87 height 26
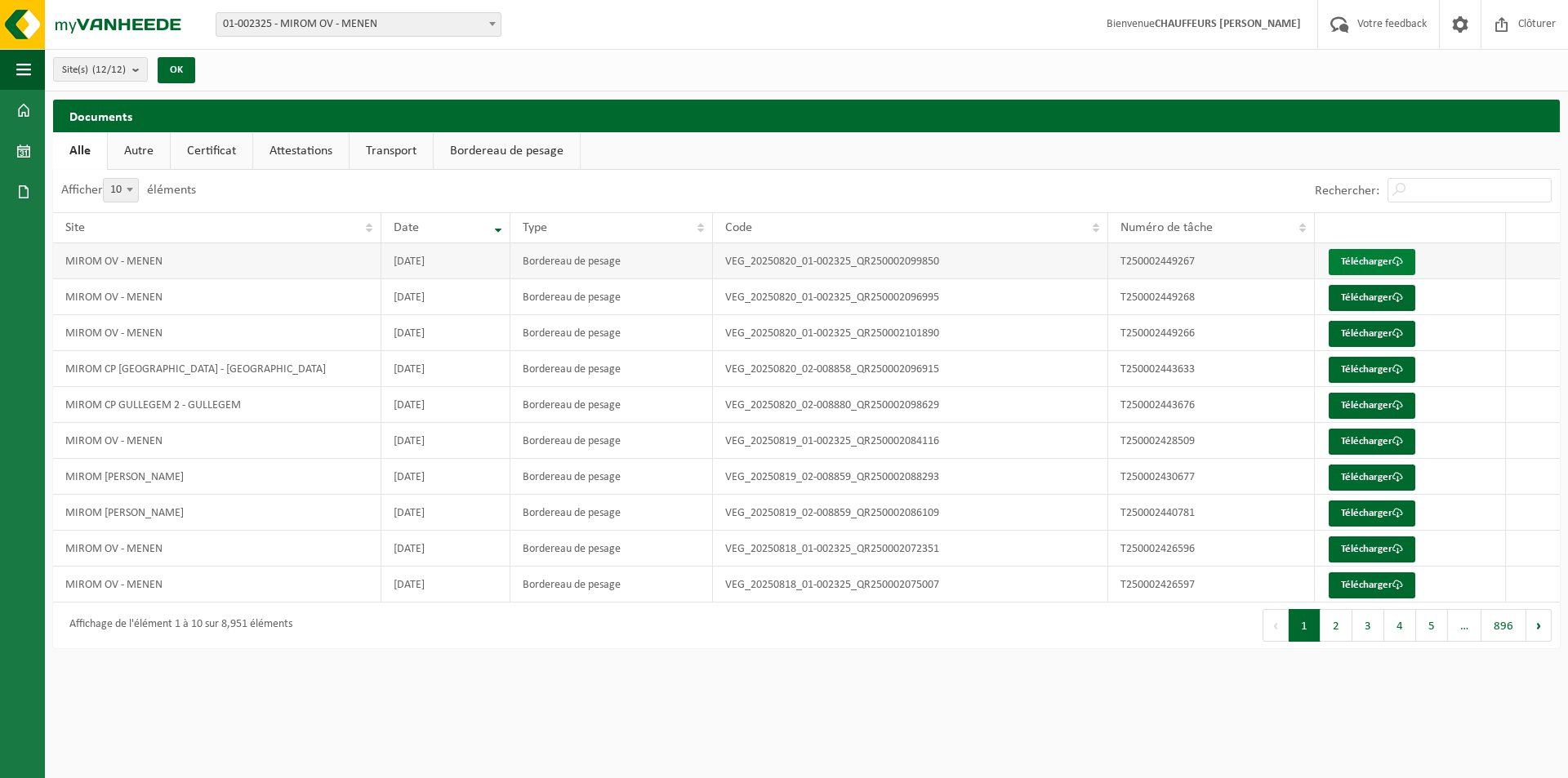
click at [1368, 261] on link "Télécharger" at bounding box center [1372, 262] width 87 height 26
